Goal: Task Accomplishment & Management: Complete application form

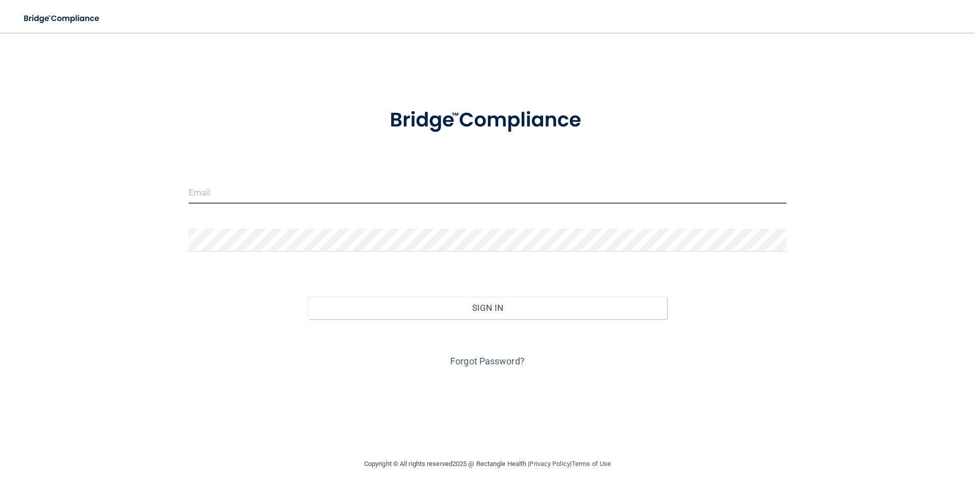
click at [212, 189] on input "email" at bounding box center [488, 192] width 598 height 23
click at [292, 197] on input "[EMAIL_ADDRESS][DOMAIN_NAME]" at bounding box center [488, 192] width 598 height 23
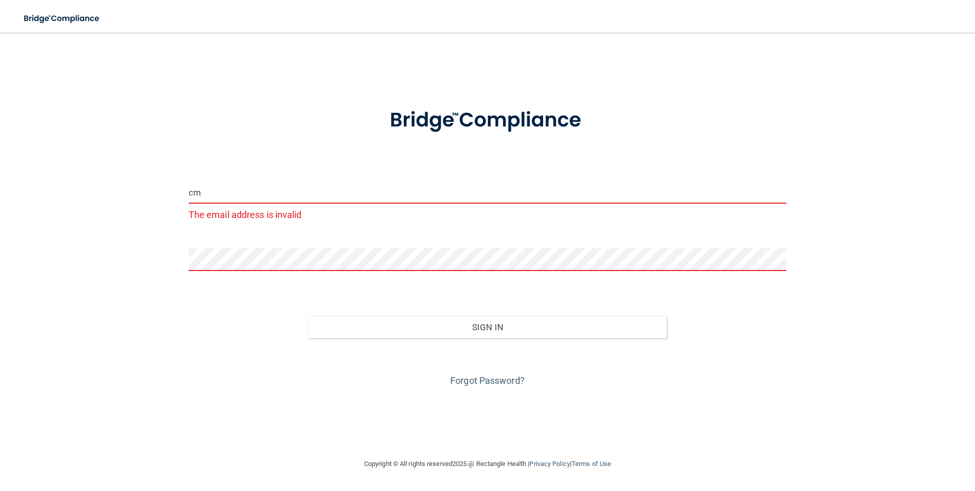
type input "c"
type input "[EMAIL_ADDRESS][DOMAIN_NAME]"
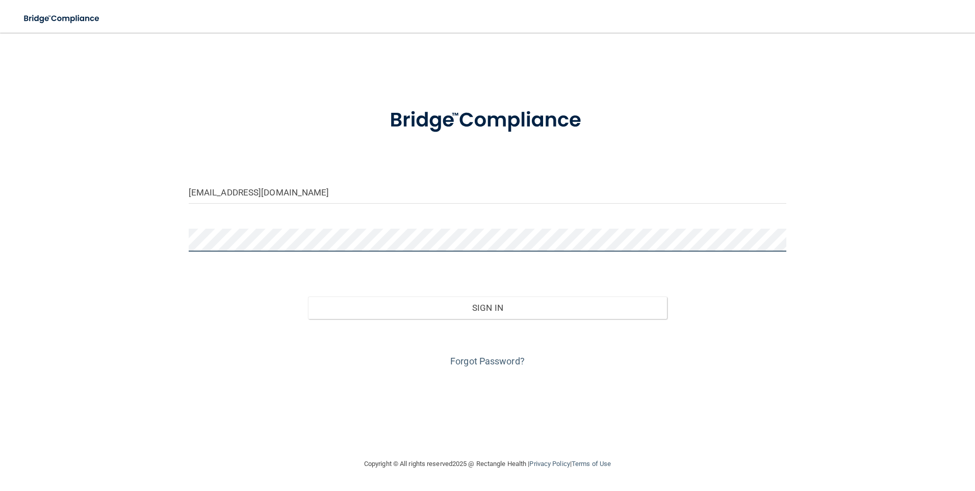
click at [308, 296] on button "Sign In" at bounding box center [487, 307] width 359 height 22
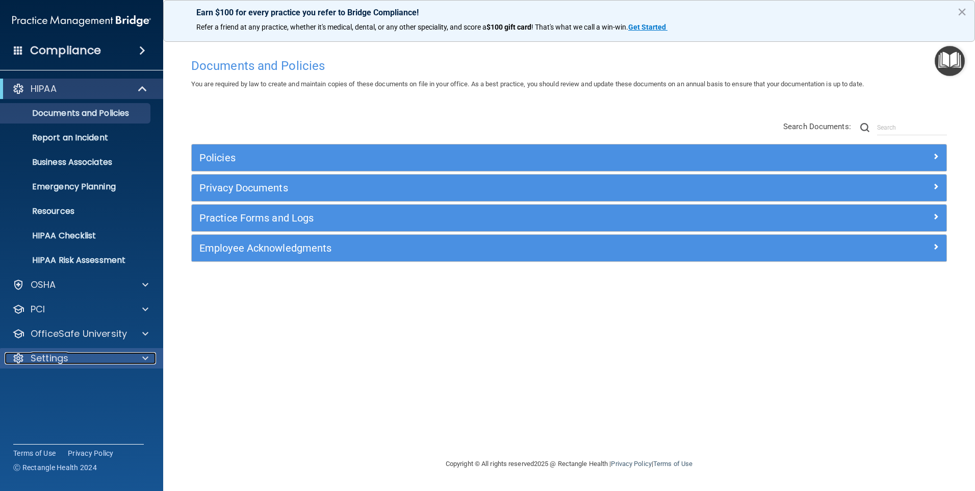
click at [54, 363] on p "Settings" at bounding box center [50, 358] width 38 height 12
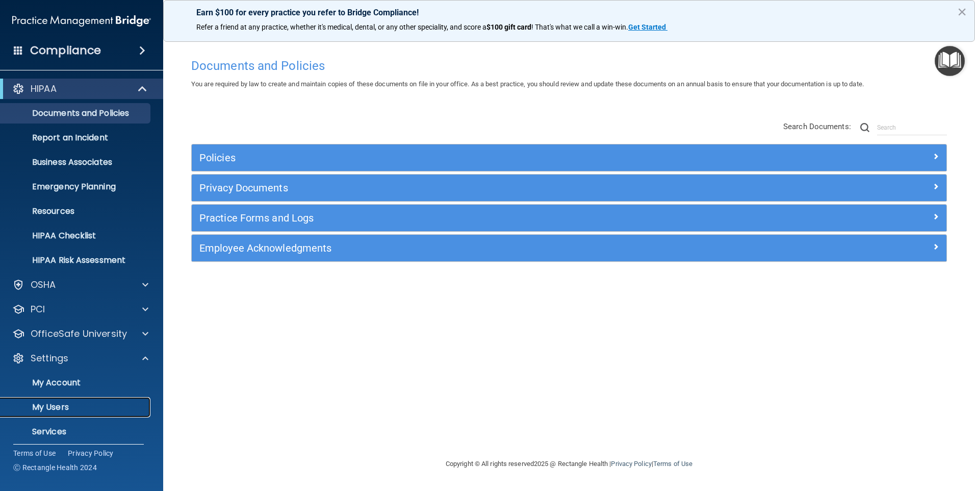
click at [62, 410] on p "My Users" at bounding box center [76, 407] width 139 height 10
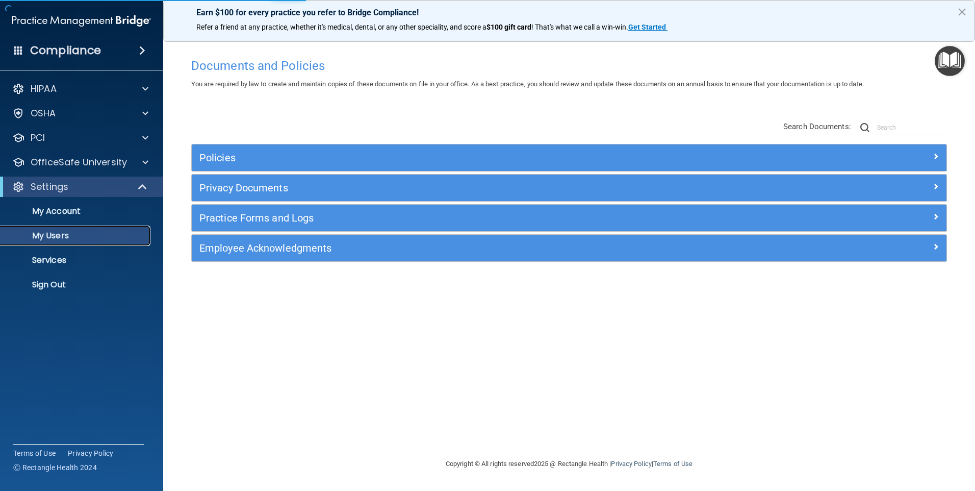
select select "20"
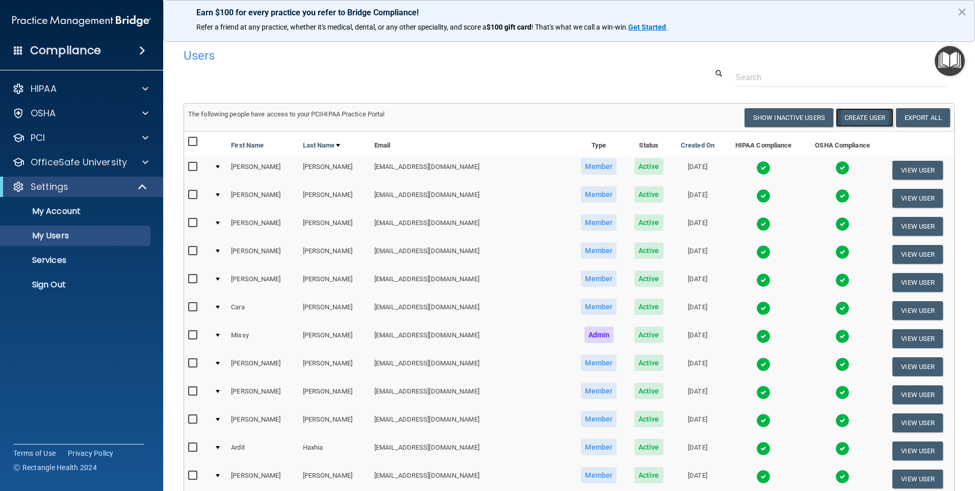
click at [836, 117] on button "Create User" at bounding box center [865, 117] width 58 height 19
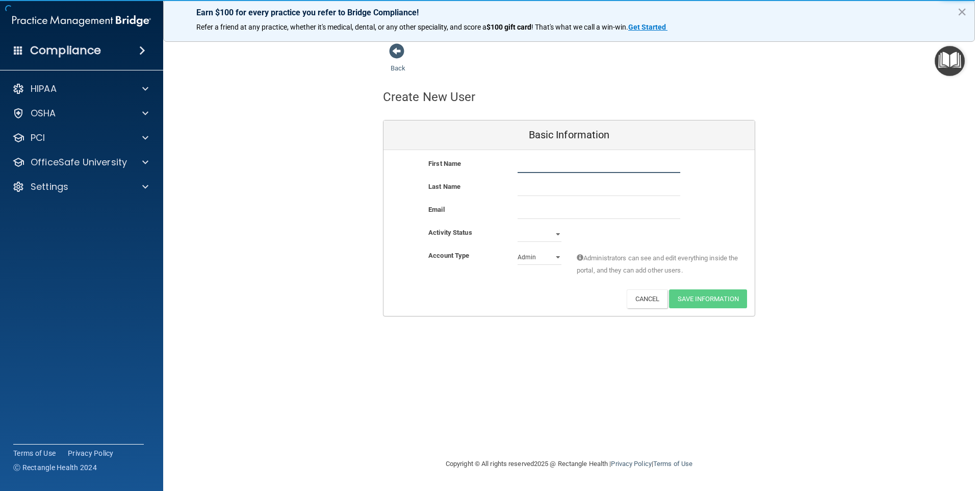
click at [534, 162] on input "text" at bounding box center [599, 165] width 163 height 15
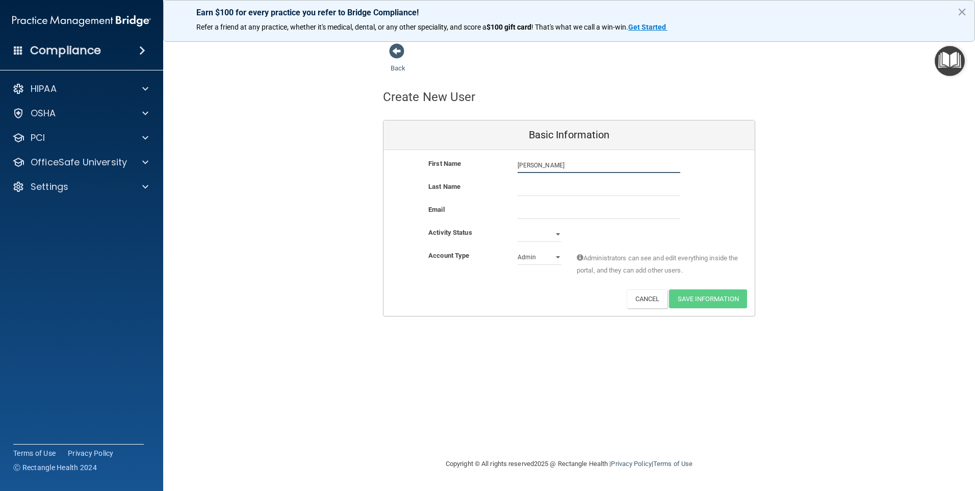
type input "[PERSON_NAME]"
paste input "[EMAIL_ADDRESS][DOMAIN_NAME]"
type input "[EMAIL_ADDRESS][DOMAIN_NAME]"
click at [537, 188] on input "text" at bounding box center [599, 188] width 163 height 15
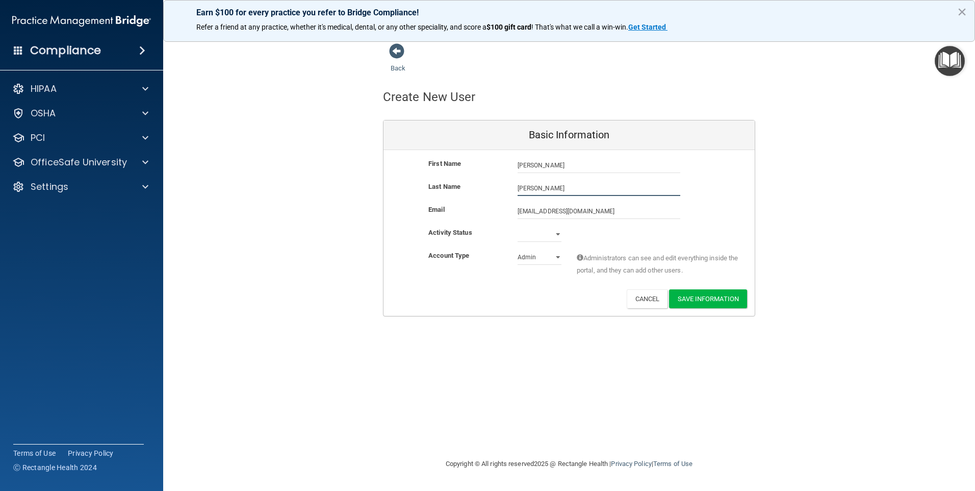
click at [518, 190] on input "[PERSON_NAME]" at bounding box center [599, 188] width 163 height 15
type input "[PERSON_NAME]"
click at [558, 237] on select "Active Inactive" at bounding box center [540, 233] width 44 height 15
select select "active"
click at [518, 226] on select "Active Inactive" at bounding box center [540, 233] width 44 height 15
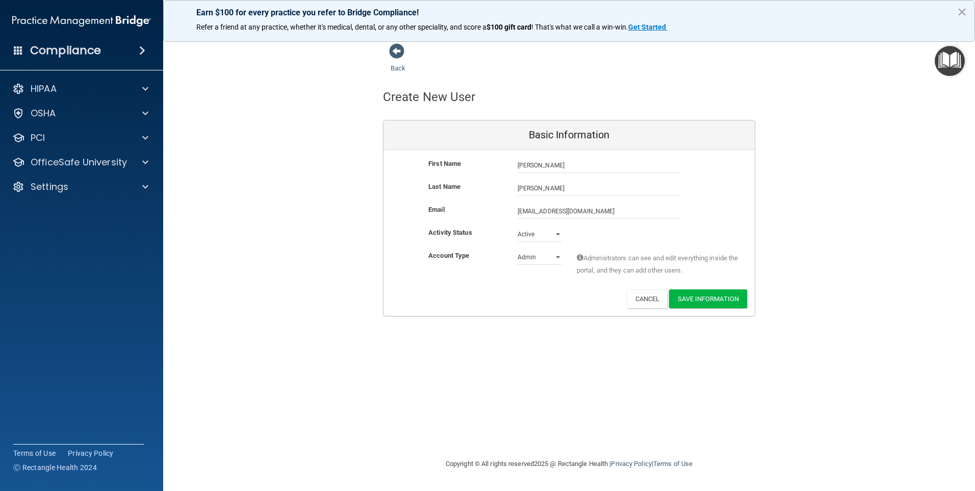
click at [561, 254] on div "Admin Member" at bounding box center [539, 256] width 59 height 15
click at [554, 256] on select "Admin Member" at bounding box center [540, 256] width 44 height 15
select select "practice_member"
click at [518, 249] on select "Admin Member" at bounding box center [540, 256] width 44 height 15
click at [705, 298] on button "Save Information" at bounding box center [708, 298] width 78 height 19
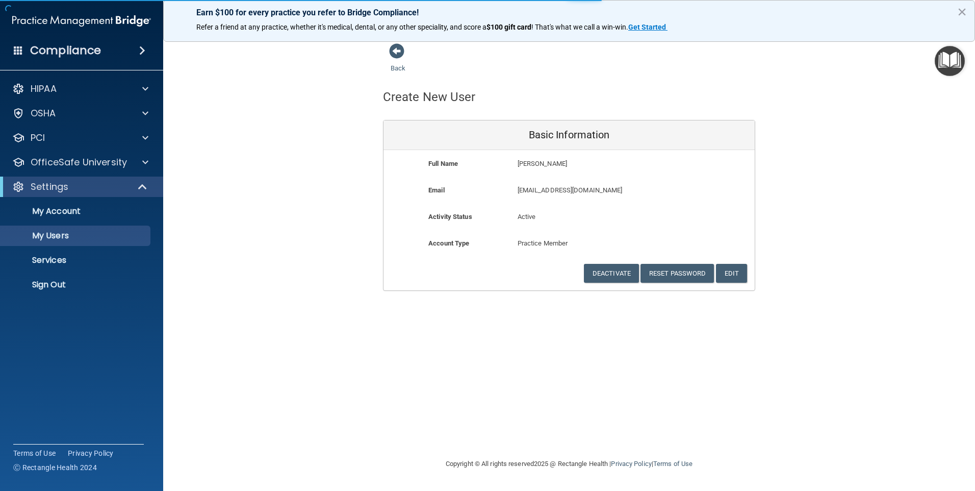
select select "20"
